Goal: Information Seeking & Learning: Learn about a topic

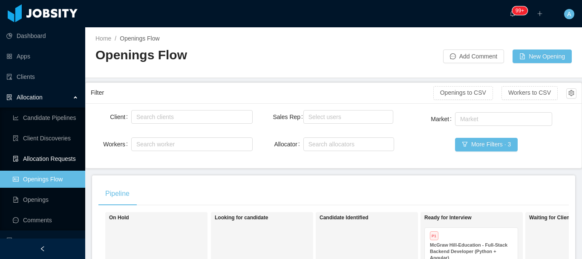
scroll to position [0, 288]
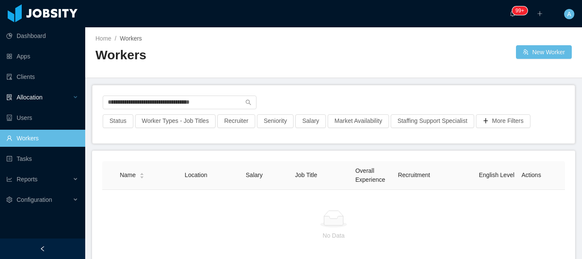
drag, startPoint x: 0, startPoint y: 0, endPoint x: 0, endPoint y: 89, distance: 89.5
click at [0, 89] on section "**********" at bounding box center [291, 129] width 582 height 259
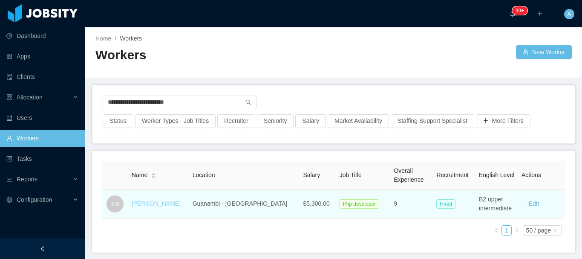
type input "**********"
click at [153, 203] on link "[PERSON_NAME]" at bounding box center [156, 203] width 49 height 7
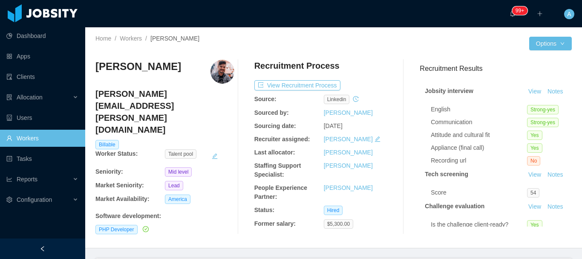
drag, startPoint x: 93, startPoint y: 69, endPoint x: 171, endPoint y: 65, distance: 78.5
click at [171, 65] on div "Home / Workers / Eduardo Soares / Options Eduardo Soares eduardo.soares@jobsity…" at bounding box center [333, 137] width 497 height 221
copy h3 "Eduardo Soares"
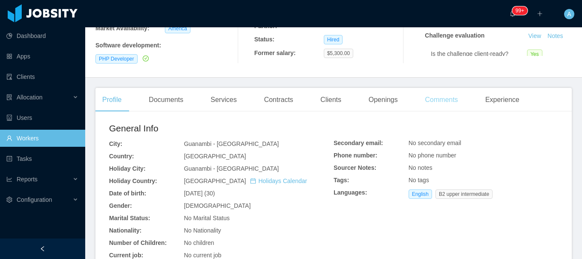
click at [449, 97] on div "Comments" at bounding box center [441, 100] width 46 height 24
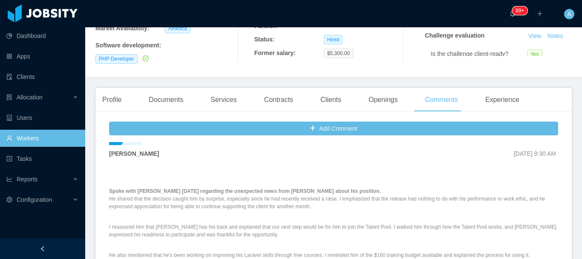
scroll to position [43, 0]
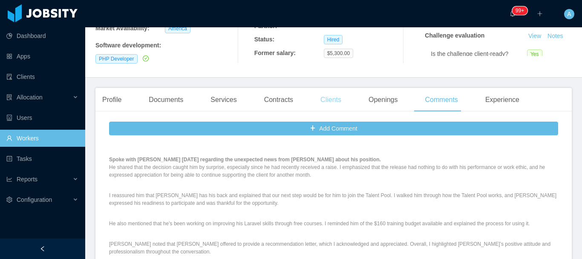
click at [314, 99] on div "Clients" at bounding box center [331, 100] width 35 height 24
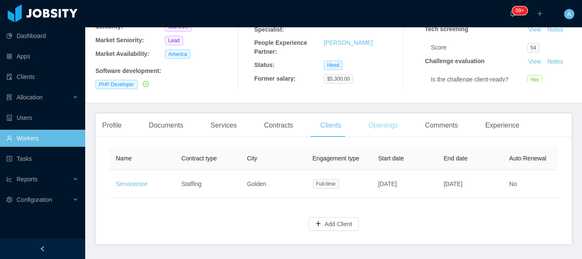
click at [364, 118] on div "Openings" at bounding box center [383, 125] width 43 height 24
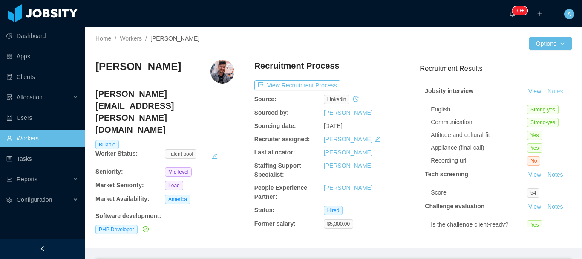
click at [544, 97] on button "Notes" at bounding box center [555, 92] width 23 height 10
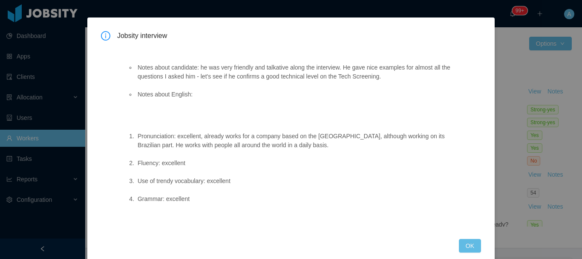
scroll to position [39, 0]
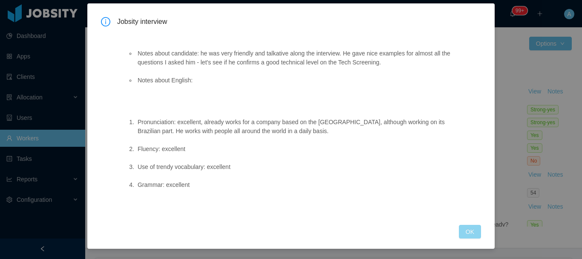
click at [474, 231] on button "OK" at bounding box center [470, 232] width 22 height 14
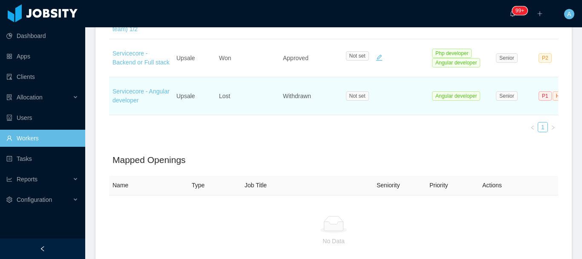
scroll to position [298, 0]
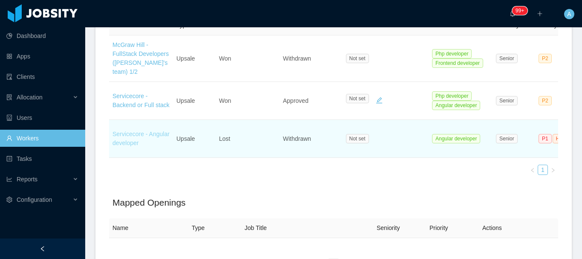
click at [142, 130] on link "Servicecore - Angular developer" at bounding box center [140, 138] width 57 height 16
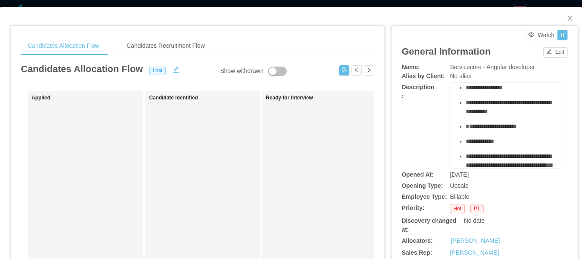
scroll to position [43, 0]
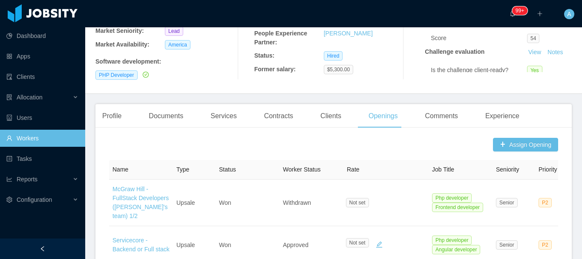
scroll to position [170, 0]
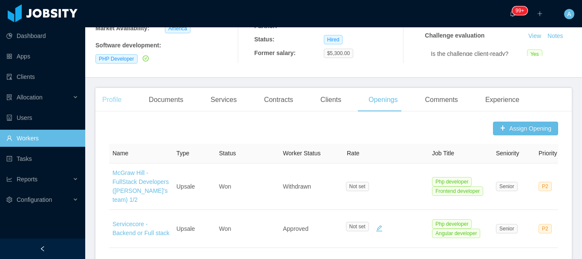
click at [121, 94] on div "Profile" at bounding box center [111, 100] width 33 height 24
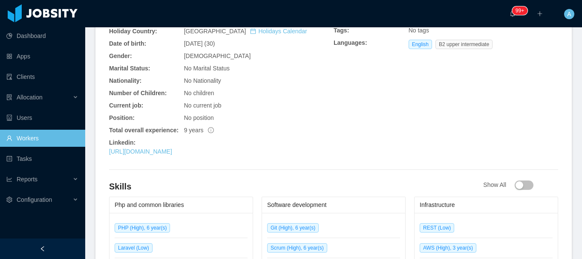
scroll to position [426, 0]
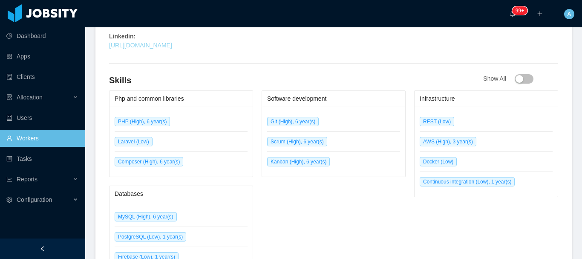
click at [172, 42] on link "https://www.linkedin.com/in/eduardosfer" at bounding box center [140, 45] width 63 height 7
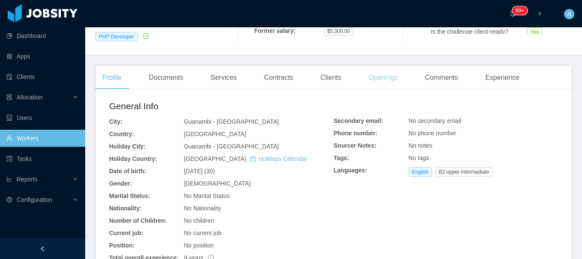
scroll to position [43, 0]
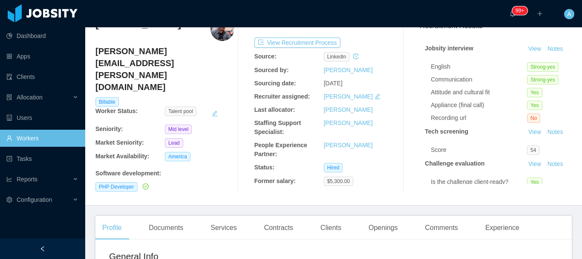
click at [58, 141] on link "Workers" at bounding box center [42, 138] width 72 height 17
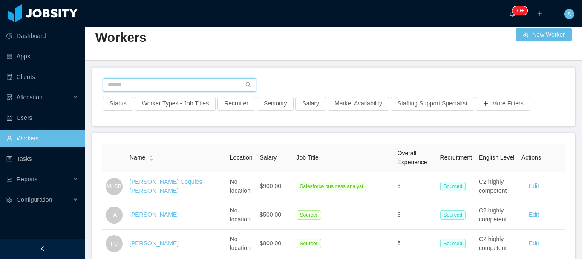
scroll to position [43, 0]
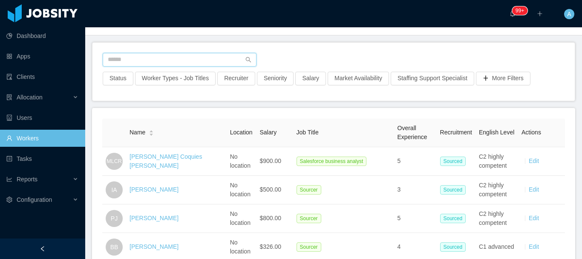
click at [156, 63] on input "text" at bounding box center [180, 60] width 154 height 14
paste input "**********"
type input "**********"
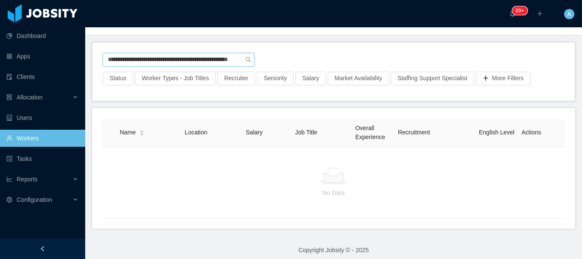
scroll to position [0, 40]
drag, startPoint x: 107, startPoint y: 61, endPoint x: 456, endPoint y: 69, distance: 348.7
click at [412, 64] on div "**********" at bounding box center [334, 62] width 462 height 19
drag, startPoint x: 200, startPoint y: 62, endPoint x: 0, endPoint y: 47, distance: 200.4
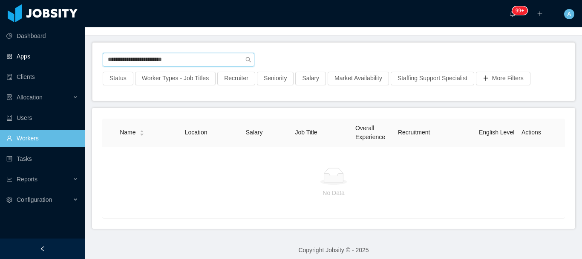
click at [0, 47] on section "**********" at bounding box center [291, 129] width 582 height 259
paste input "text"
type input "**********"
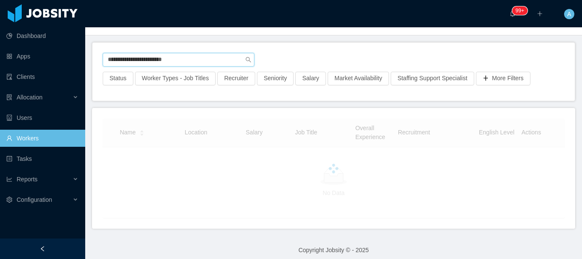
scroll to position [37, 0]
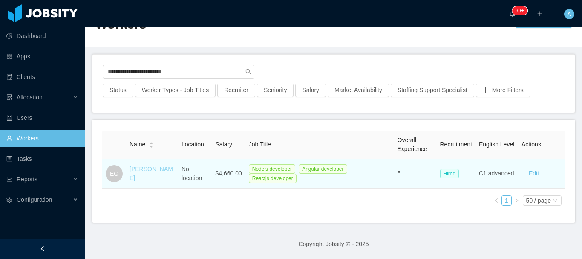
click at [140, 172] on link "Esteban Gómez" at bounding box center [151, 173] width 43 height 16
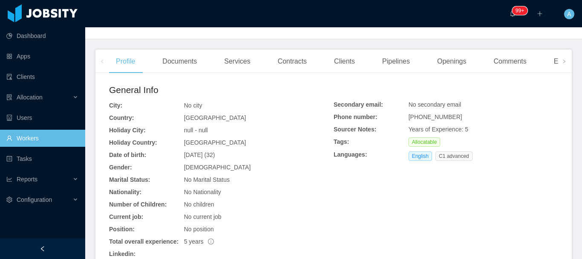
scroll to position [219, 0]
click at [453, 66] on div "Openings" at bounding box center [451, 61] width 43 height 24
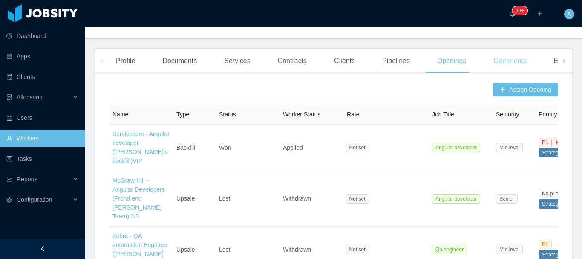
click at [505, 63] on div "Comments" at bounding box center [510, 61] width 46 height 24
click at [505, 61] on div "Comments" at bounding box center [510, 61] width 46 height 24
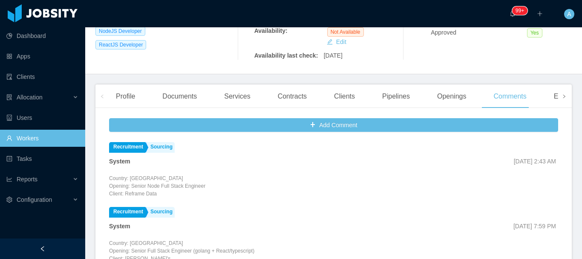
scroll to position [170, 0]
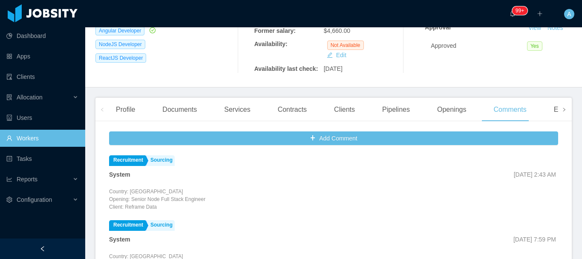
click at [557, 117] on span at bounding box center [564, 109] width 14 height 23
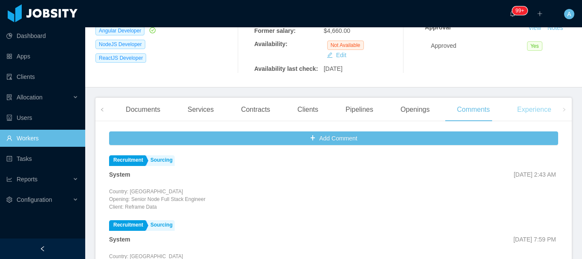
click at [530, 112] on div "Experience" at bounding box center [535, 110] width 48 height 24
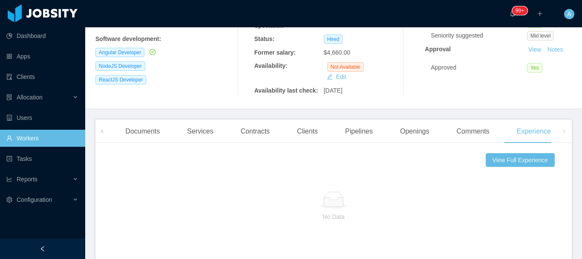
scroll to position [213, 0]
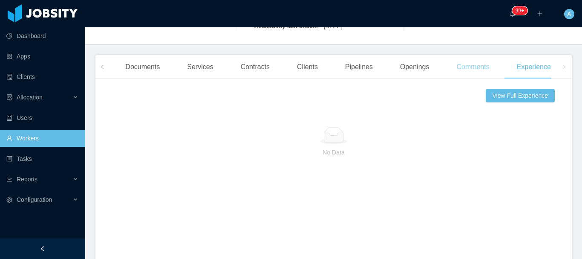
click at [478, 71] on div "Comments" at bounding box center [473, 67] width 46 height 24
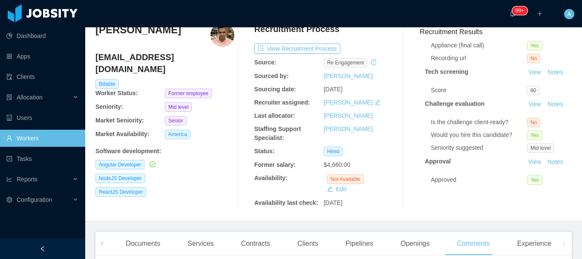
scroll to position [32, 0]
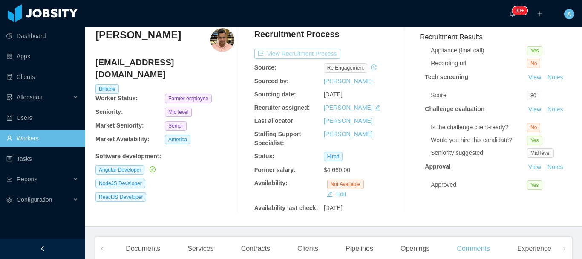
click at [310, 51] on button "View Recruitment Process" at bounding box center [297, 54] width 86 height 10
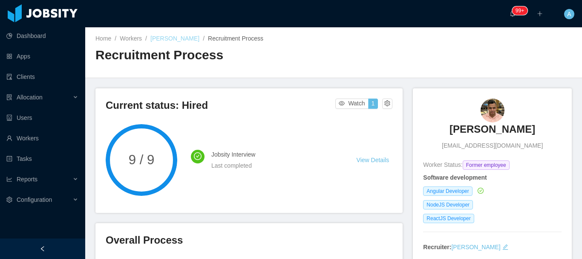
click at [175, 40] on link "Esteban Gómez" at bounding box center [174, 38] width 49 height 7
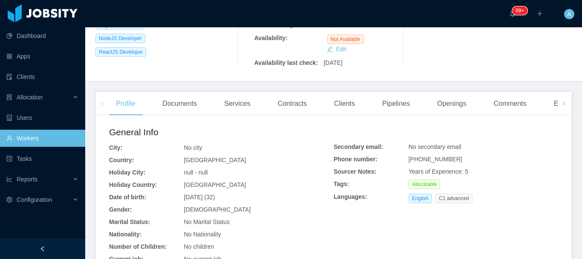
scroll to position [389, 0]
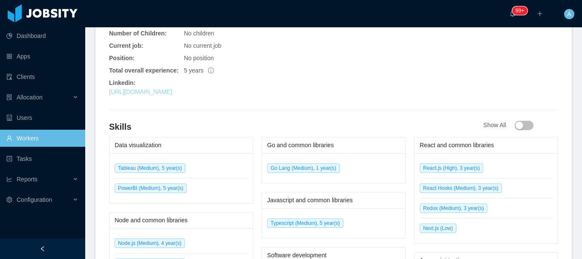
click at [172, 93] on link "https://linkedin.com/in/esgomezm" at bounding box center [140, 91] width 63 height 7
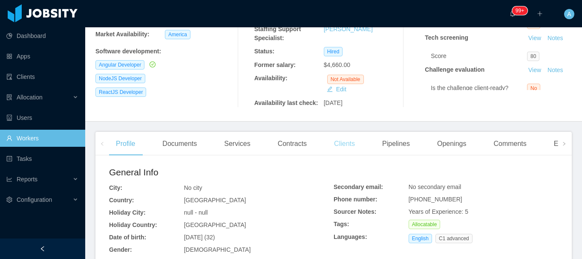
scroll to position [134, 0]
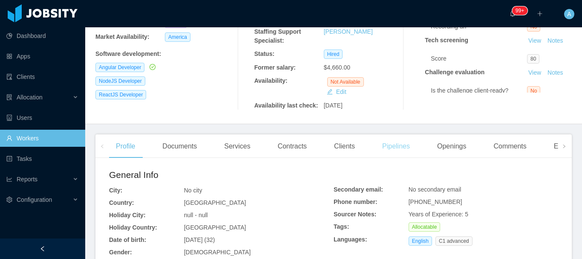
click at [387, 146] on div "Pipelines" at bounding box center [395, 146] width 41 height 24
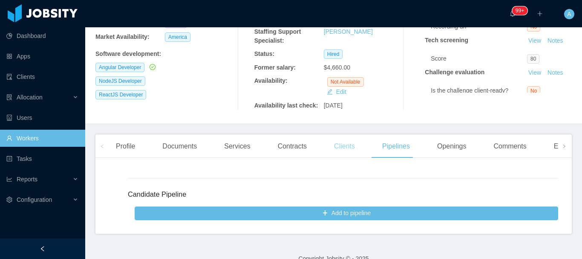
click at [351, 146] on div "Clients" at bounding box center [344, 146] width 35 height 24
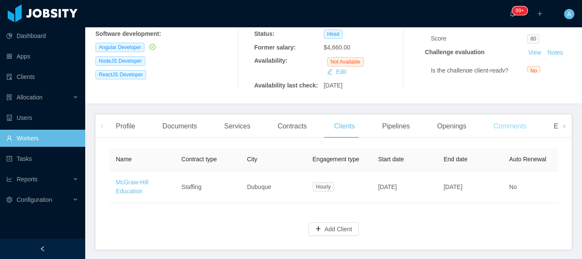
click at [505, 129] on div "Comments" at bounding box center [510, 126] width 46 height 24
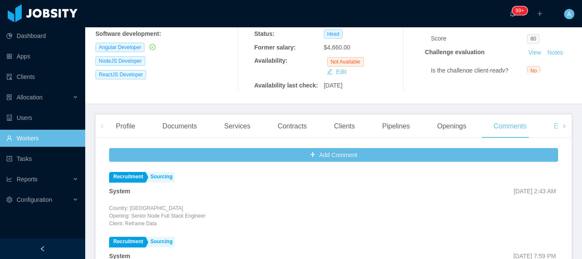
click at [549, 127] on div "Experience" at bounding box center [571, 126] width 48 height 24
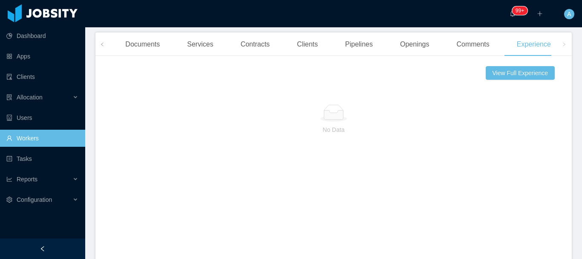
scroll to position [239, 0]
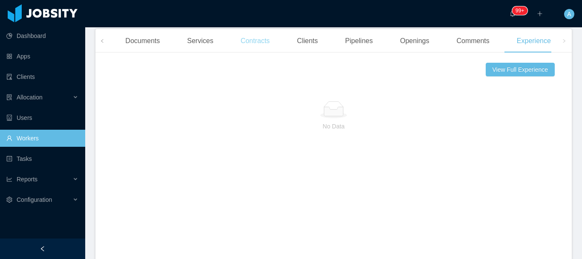
click at [245, 45] on div "Contracts" at bounding box center [255, 41] width 43 height 24
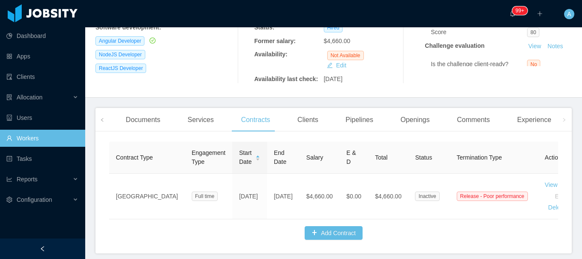
scroll to position [201, 0]
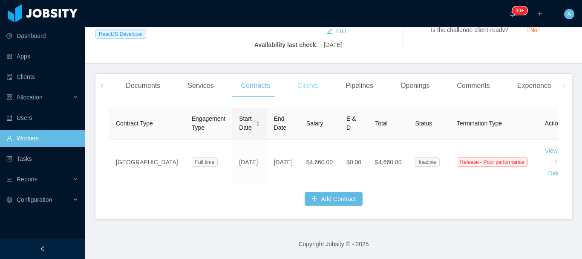
click at [308, 81] on div "Clients" at bounding box center [308, 86] width 35 height 24
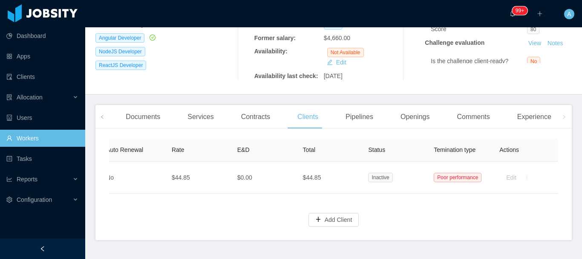
scroll to position [148, 0]
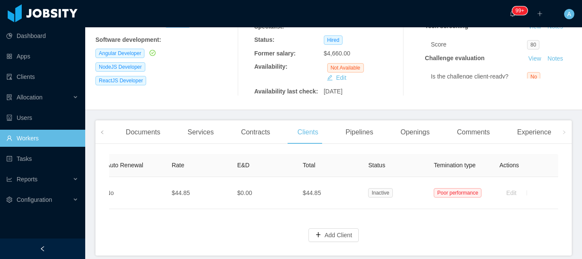
click at [561, 133] on span at bounding box center [564, 131] width 14 height 23
click at [545, 134] on div "Experience" at bounding box center [535, 132] width 48 height 24
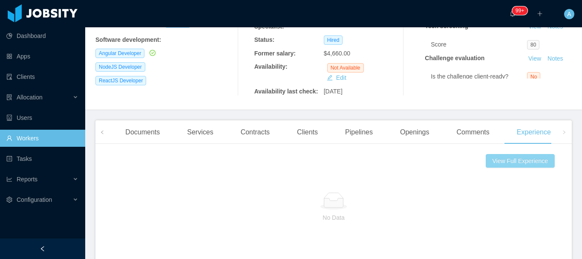
click at [526, 162] on button "View Full Experience" at bounding box center [520, 161] width 69 height 14
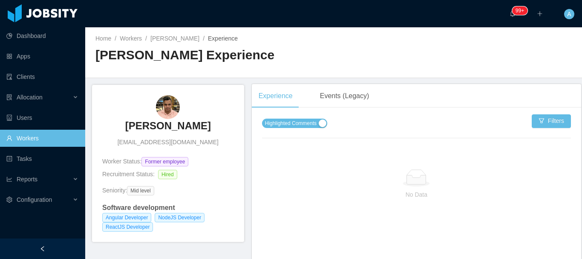
click at [287, 124] on span "Highlighted Comments" at bounding box center [291, 123] width 52 height 9
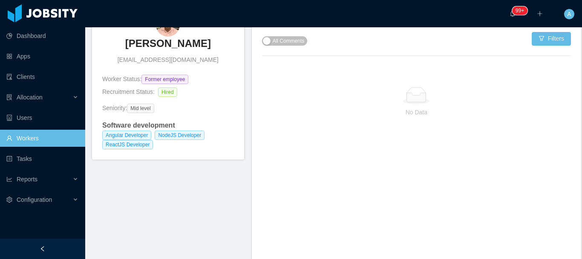
scroll to position [85, 0]
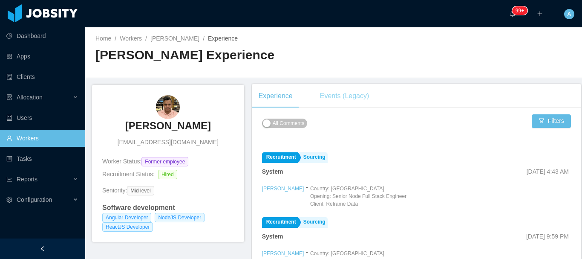
click at [340, 91] on div "Events (Legacy)" at bounding box center [344, 96] width 63 height 24
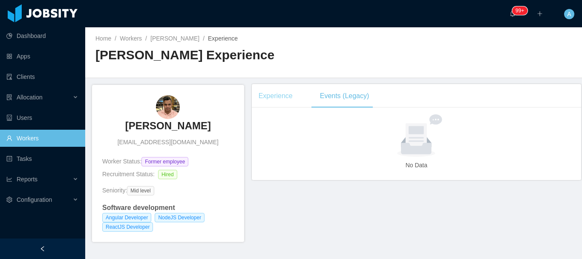
click at [295, 88] on div "Experience" at bounding box center [276, 96] width 48 height 24
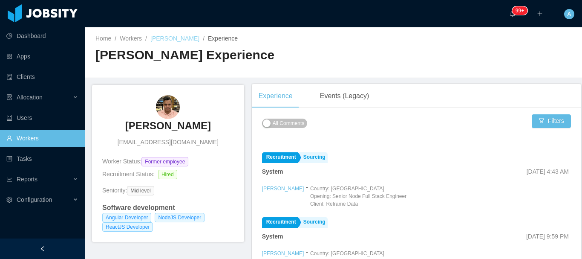
click at [189, 39] on link "Esteban Gómez" at bounding box center [174, 38] width 49 height 7
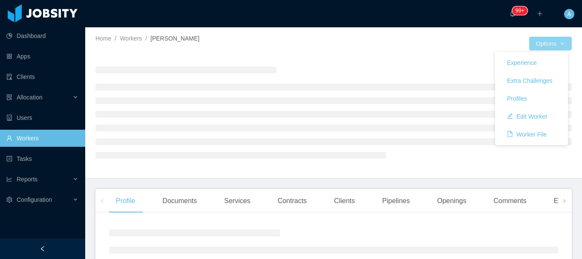
click at [557, 43] on button "Options" at bounding box center [550, 44] width 43 height 14
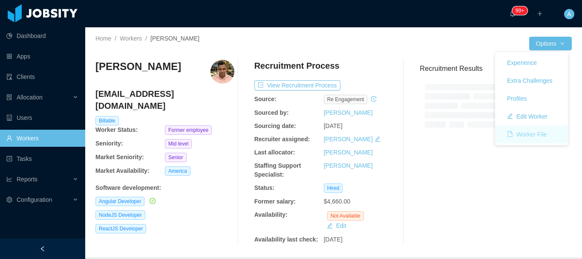
click at [539, 133] on button "Worker File" at bounding box center [526, 134] width 53 height 14
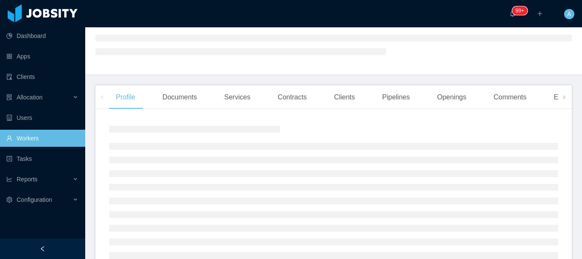
scroll to position [128, 0]
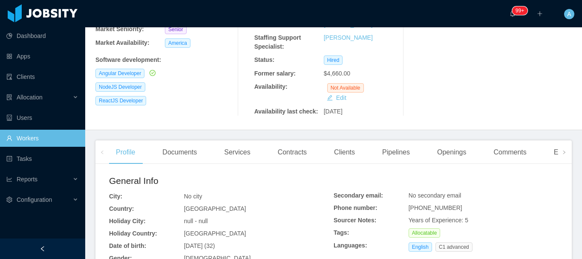
click at [233, 150] on div "Services" at bounding box center [237, 152] width 40 height 24
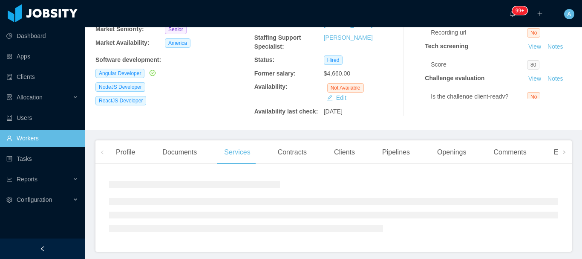
scroll to position [160, 0]
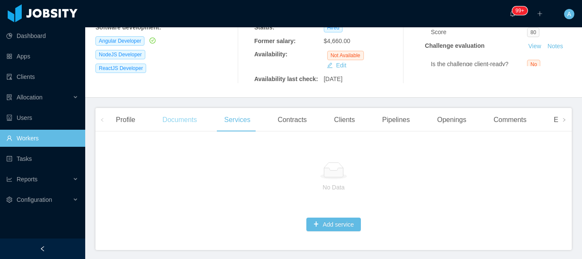
click at [201, 121] on div "Documents" at bounding box center [180, 120] width 48 height 24
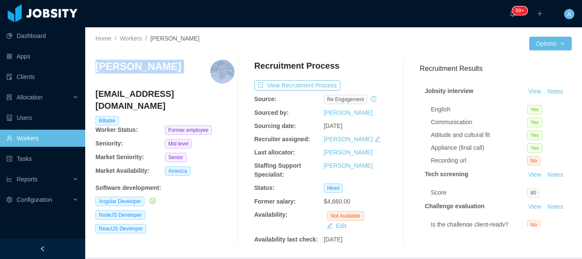
drag, startPoint x: 97, startPoint y: 66, endPoint x: 210, endPoint y: 66, distance: 112.5
click at [210, 66] on div "Esteban Gómez" at bounding box center [164, 72] width 139 height 24
copy h3 "Esteban Gómez"
click at [68, 137] on link "Workers" at bounding box center [42, 138] width 72 height 17
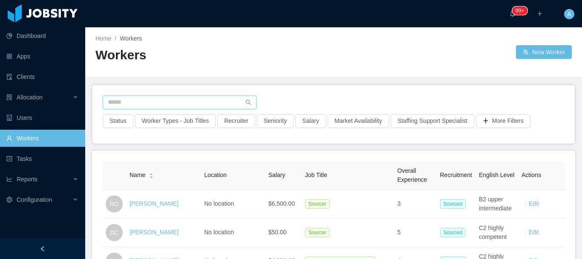
click at [159, 96] on input "text" at bounding box center [180, 102] width 154 height 14
paste input "**********"
type input "**********"
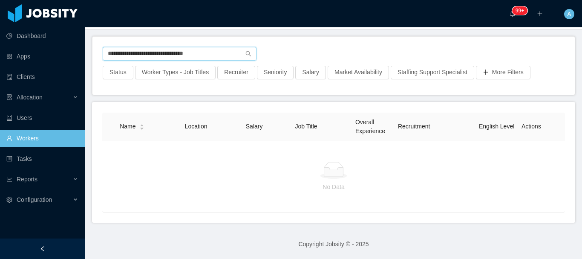
scroll to position [55, 0]
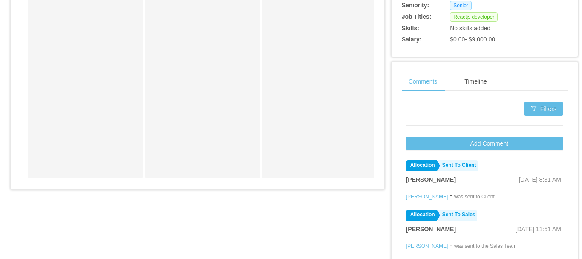
scroll to position [226, 0]
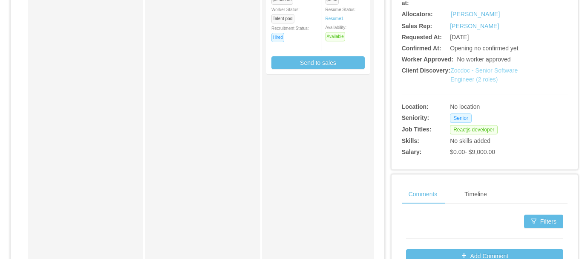
click at [463, 72] on link "Zocdoc - Senior Software Engineer (2 roles)" at bounding box center [483, 75] width 67 height 16
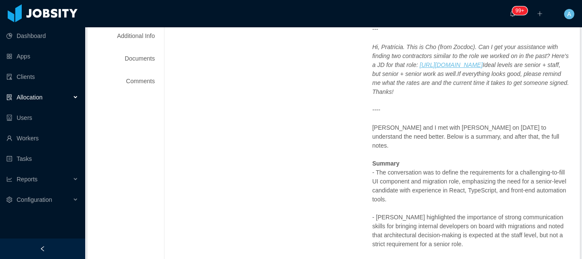
scroll to position [170, 0]
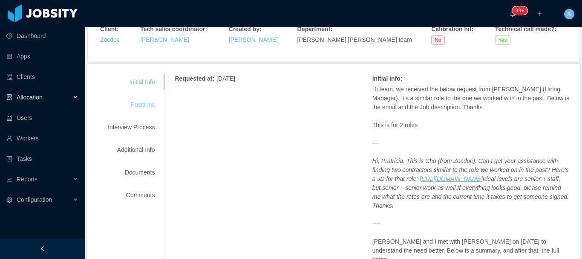
click at [143, 105] on div "Positions" at bounding box center [131, 105] width 67 height 16
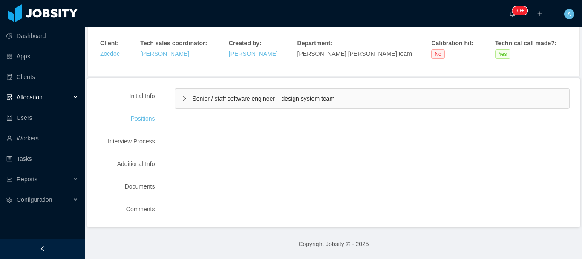
click at [256, 104] on div "Senior / staff software engineer – design system team" at bounding box center [372, 99] width 394 height 20
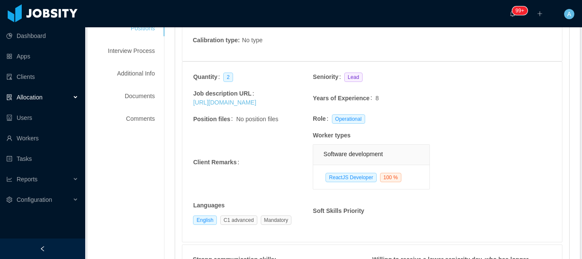
scroll to position [199, 0]
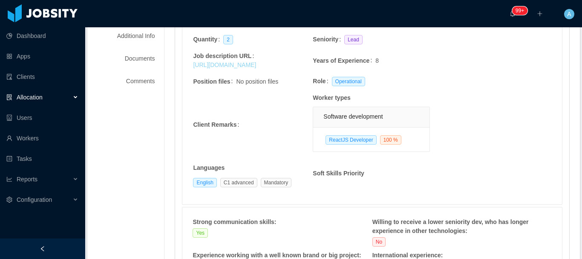
click at [239, 68] on link "https://www.zocdoc.com/about/careers-list/?job_id=Senior-Software-Engineer%2C-F…" at bounding box center [224, 64] width 63 height 7
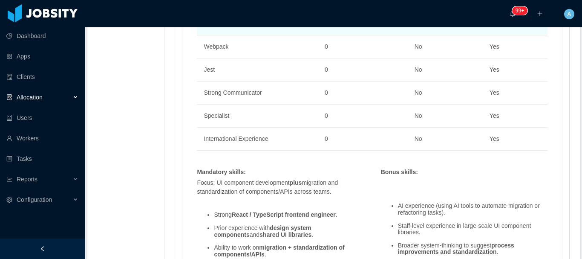
scroll to position [710, 0]
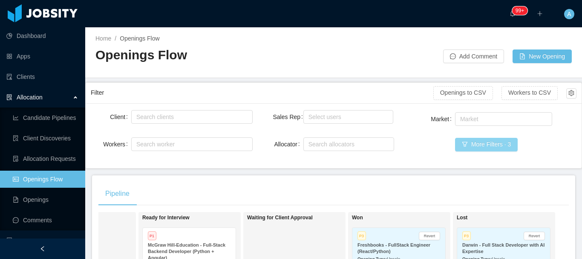
click at [485, 151] on button "More Filters · 3" at bounding box center [486, 145] width 63 height 14
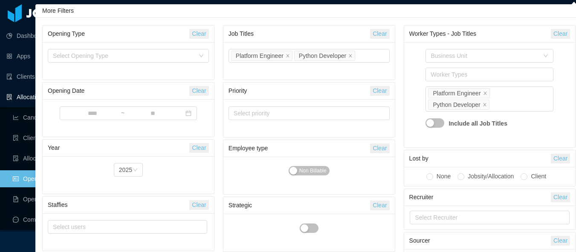
click at [385, 33] on button "Clear" at bounding box center [379, 34] width 19 height 10
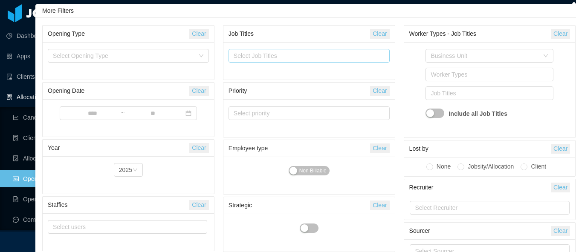
click at [318, 56] on div "Select Job Titles" at bounding box center [307, 56] width 147 height 9
type input "**"
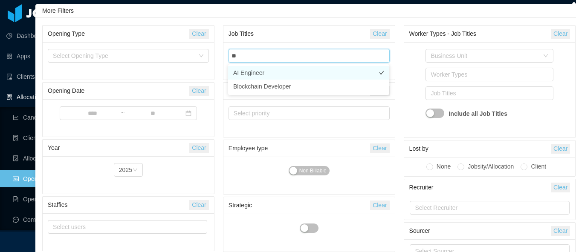
click at [277, 77] on li "AI Engineer" at bounding box center [308, 73] width 161 height 14
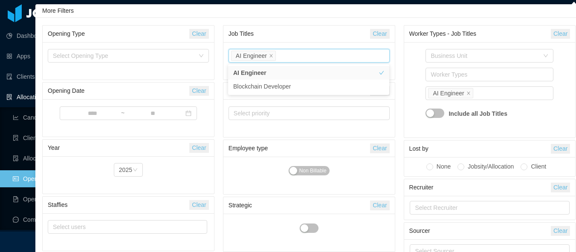
click at [404, 79] on div "Worker Types - Job Titles Clear Business Unit Worker Types Job Titles AI Engine…" at bounding box center [490, 81] width 172 height 113
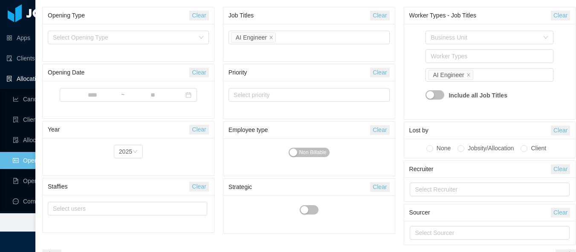
scroll to position [31, 0]
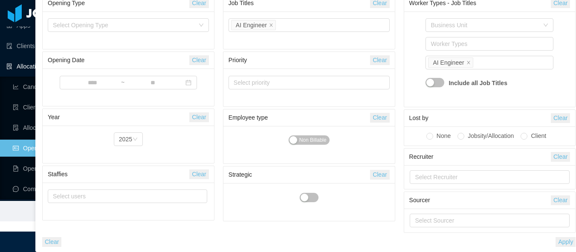
click at [571, 241] on button "Apply" at bounding box center [565, 242] width 20 height 10
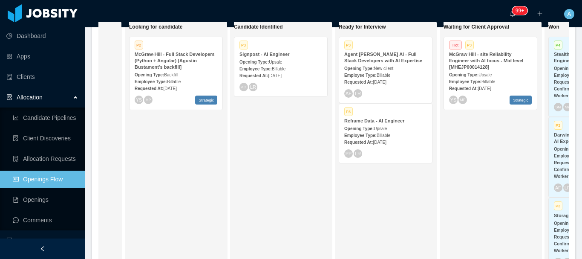
scroll to position [171, 0]
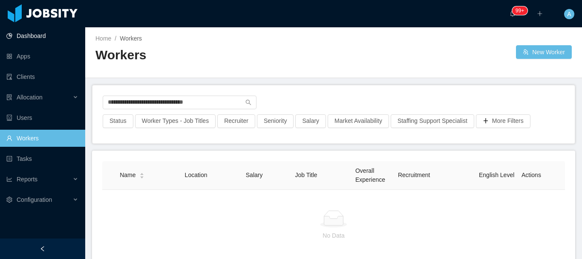
click at [0, 42] on section "**********" at bounding box center [291, 129] width 582 height 259
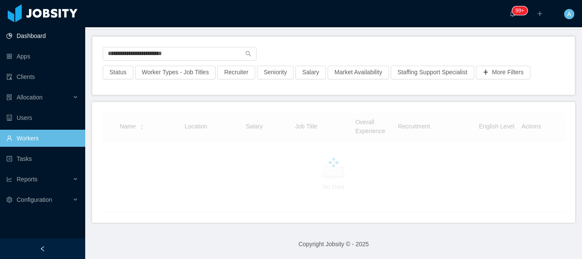
type input "**********"
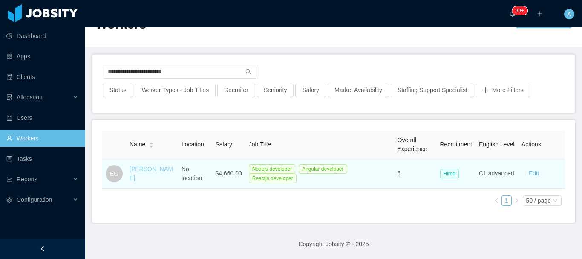
click at [137, 175] on link "[PERSON_NAME]" at bounding box center [151, 173] width 43 height 16
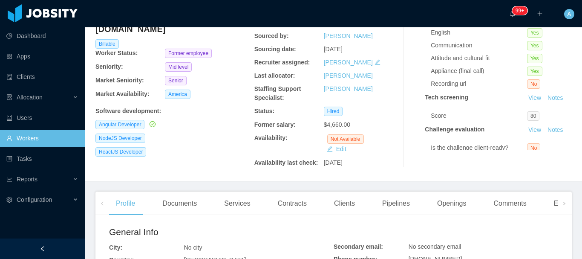
scroll to position [274, 0]
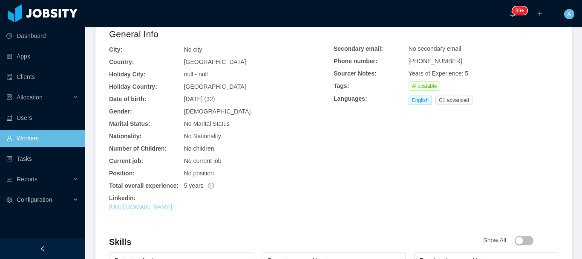
click at [172, 209] on link "https://linkedin.com/in/esgomezm" at bounding box center [140, 206] width 63 height 7
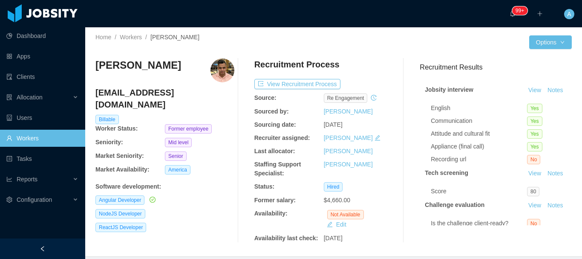
scroll to position [0, 0]
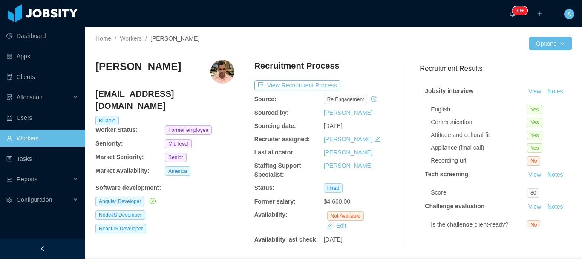
click at [42, 141] on link "Workers" at bounding box center [42, 138] width 72 height 17
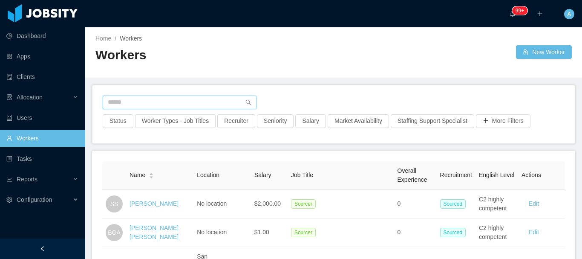
click at [176, 105] on input "text" at bounding box center [180, 102] width 154 height 14
paste input "**********"
type input "**********"
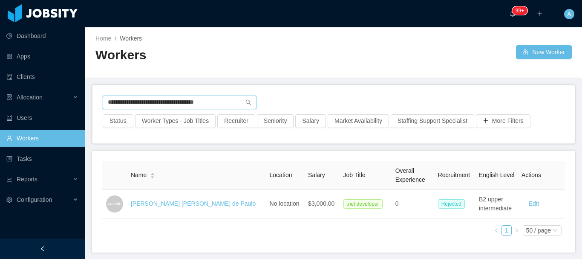
scroll to position [36, 0]
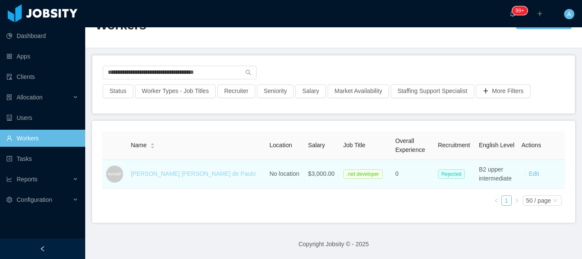
click at [184, 170] on link "Wagner Augusto Melo de Paulo" at bounding box center [193, 173] width 125 height 7
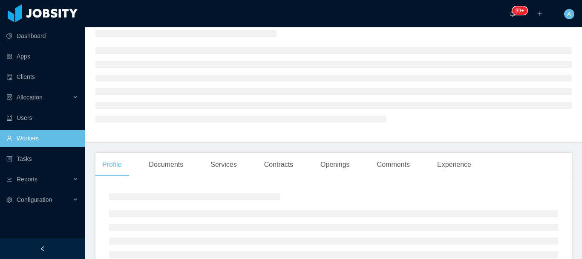
scroll to position [176, 0]
